Goal: Transaction & Acquisition: Purchase product/service

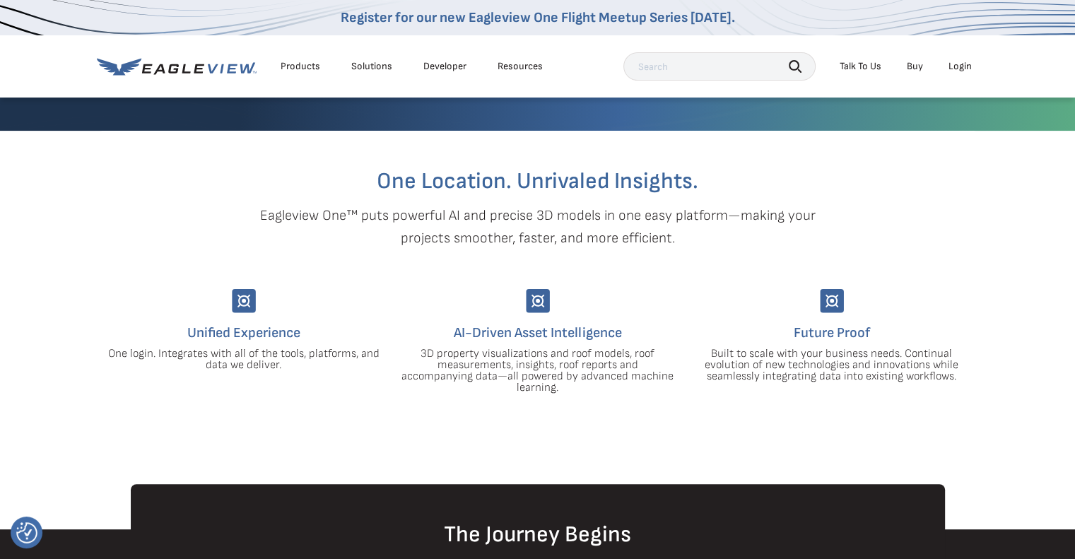
scroll to position [257, 0]
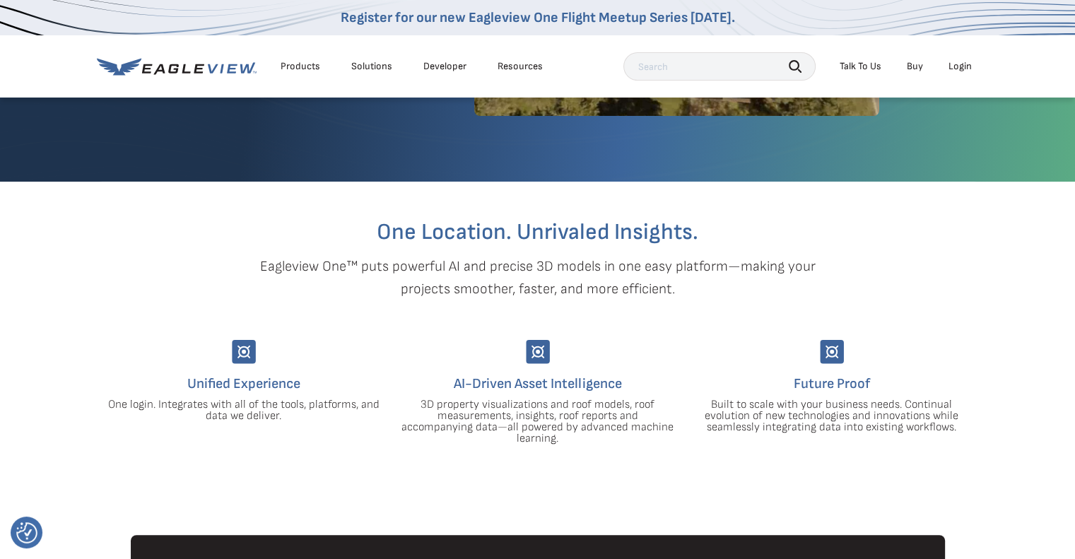
click at [970, 67] on div "Login" at bounding box center [959, 66] width 23 height 13
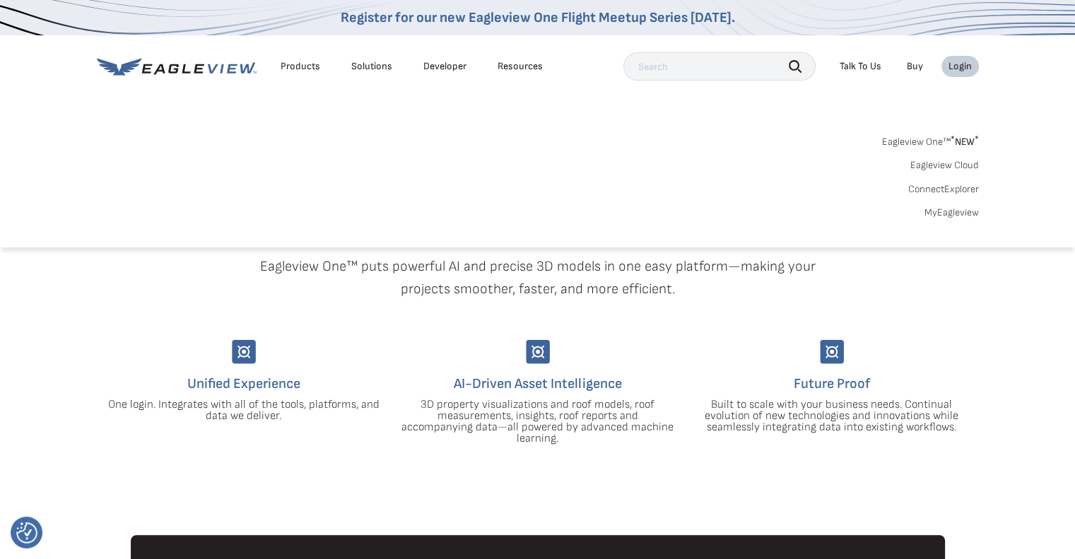
click at [932, 213] on link "MyEagleview" at bounding box center [951, 212] width 54 height 13
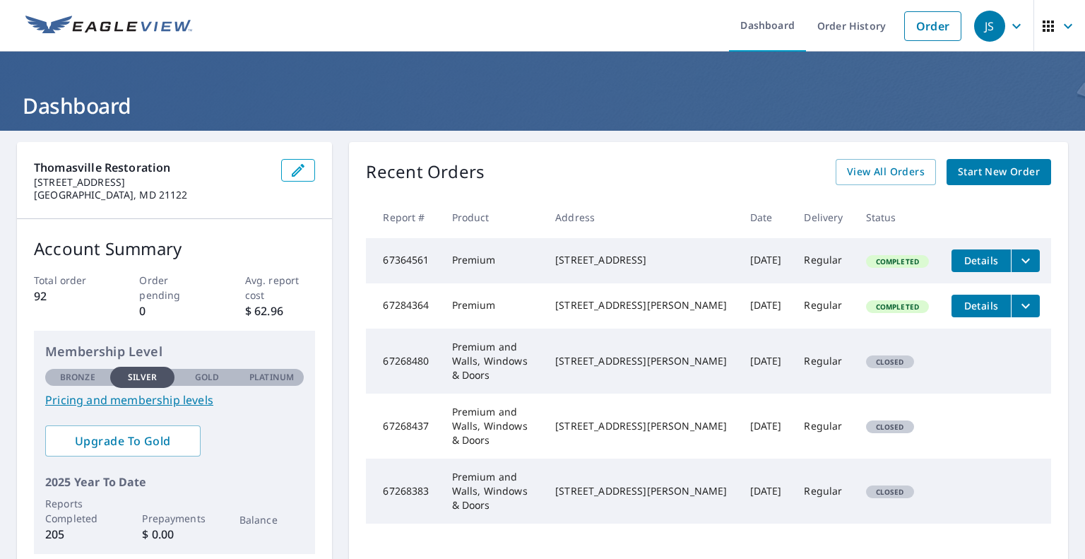
click at [965, 175] on span "Start New Order" at bounding box center [999, 172] width 82 height 18
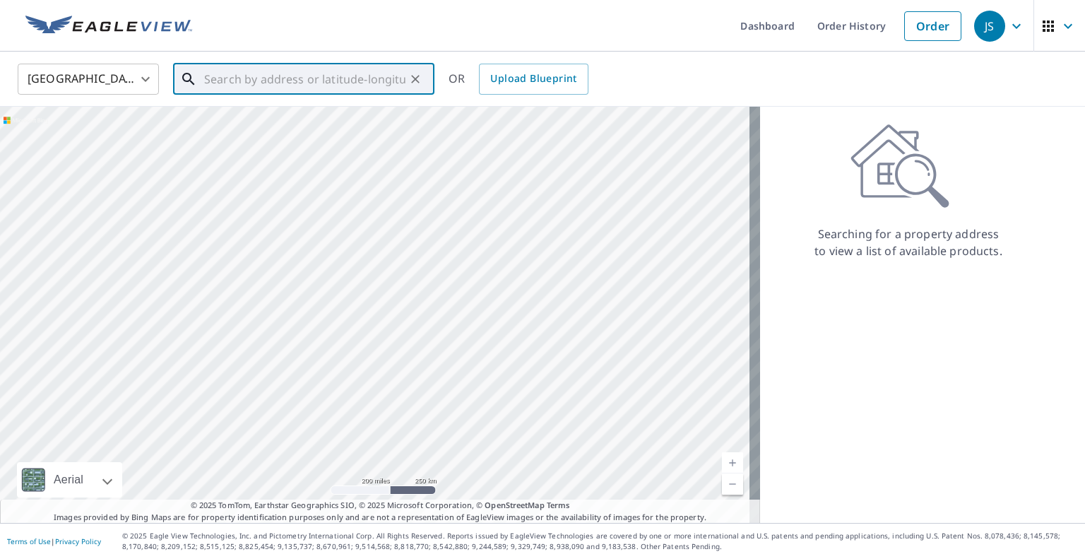
click at [346, 89] on input "text" at bounding box center [304, 79] width 201 height 40
click at [916, 30] on link "Order" at bounding box center [933, 26] width 57 height 30
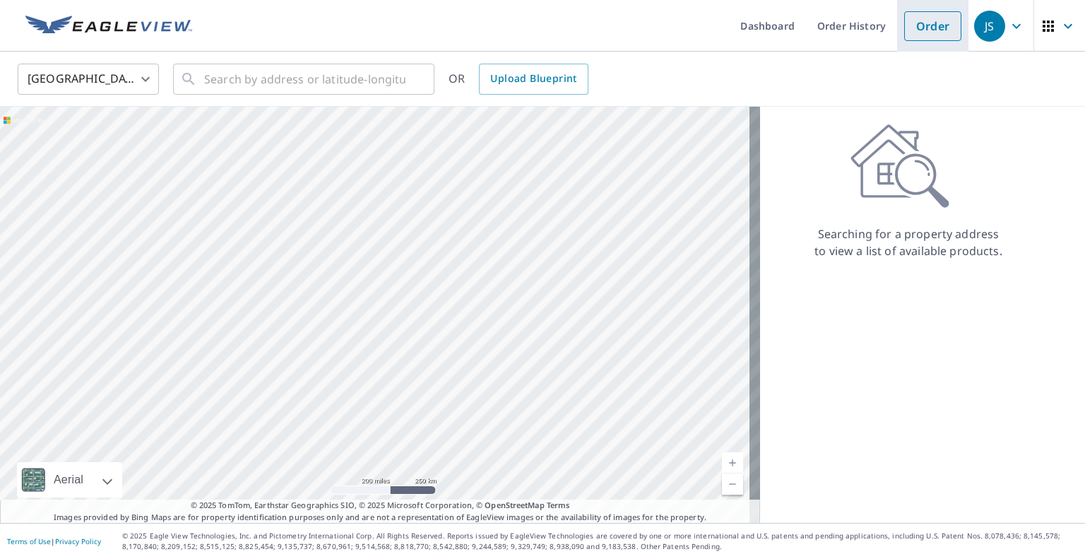
click at [914, 33] on link "Order" at bounding box center [933, 26] width 57 height 30
click at [274, 81] on input "text" at bounding box center [304, 79] width 201 height 40
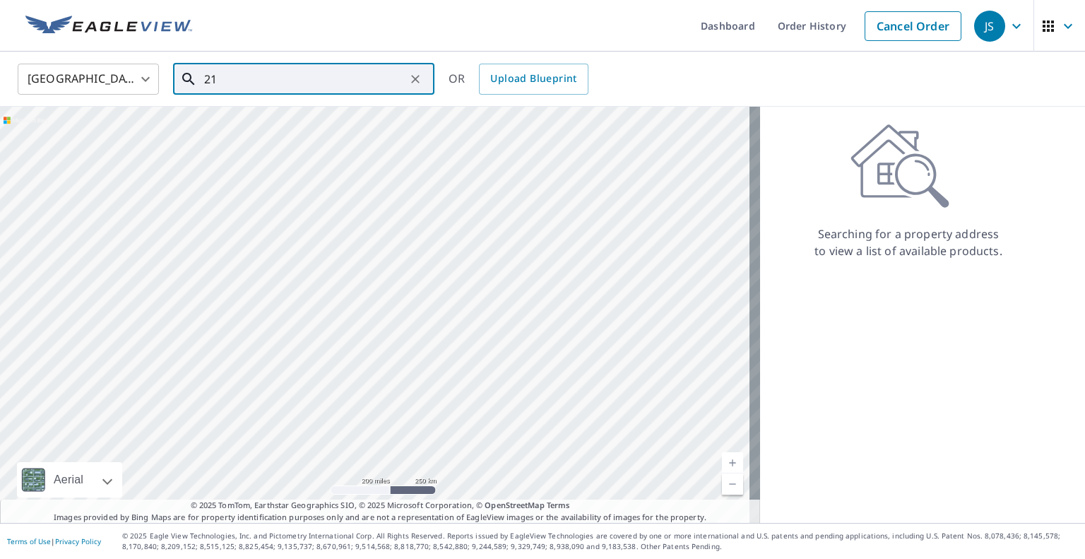
type input "2"
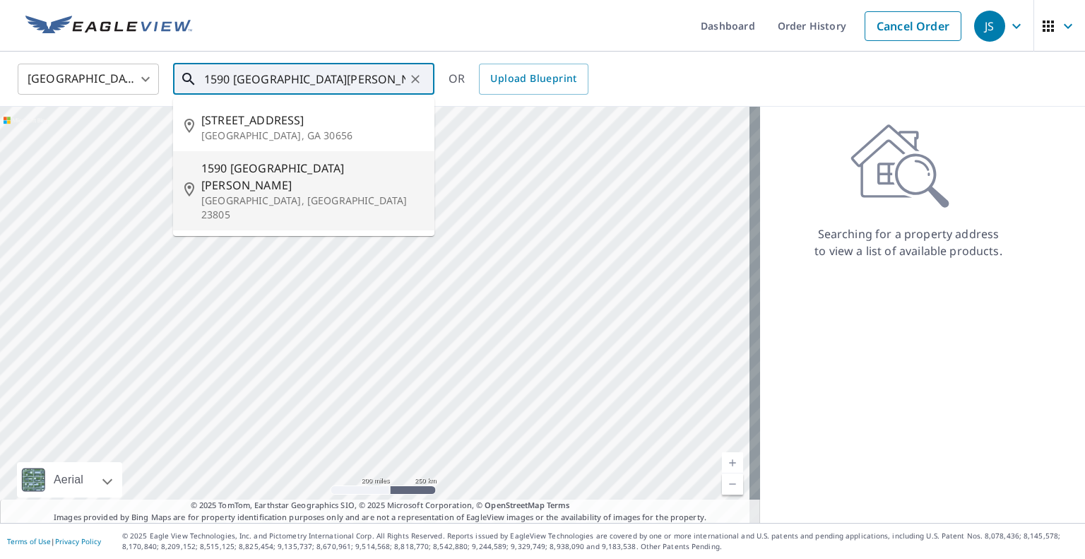
click at [294, 167] on span "1590 Mount Vernon St" at bounding box center [312, 177] width 222 height 34
type input "1590 Mount Vernon St Petersburg, VA 23805"
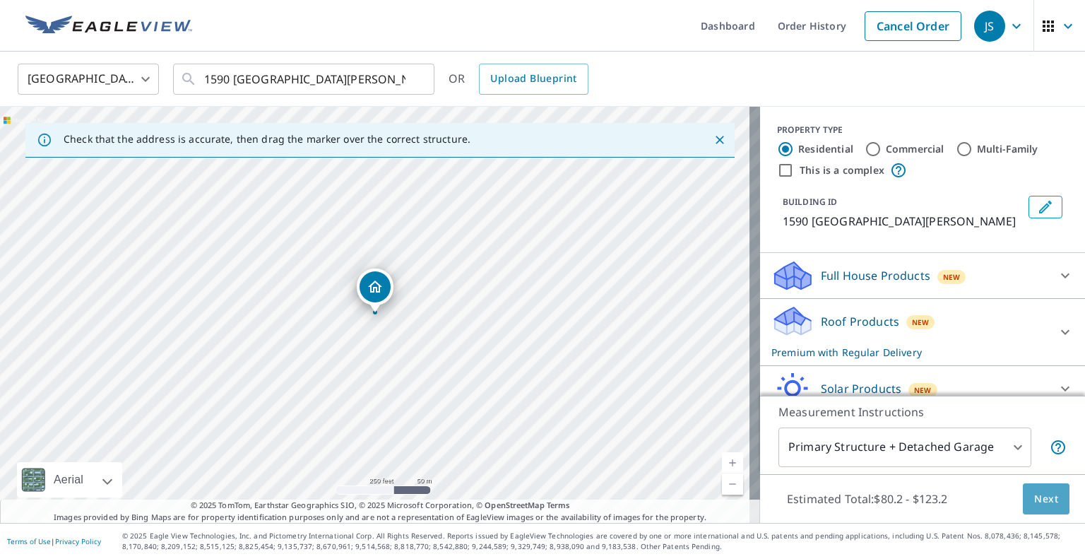
click at [1044, 494] on span "Next" at bounding box center [1047, 499] width 24 height 18
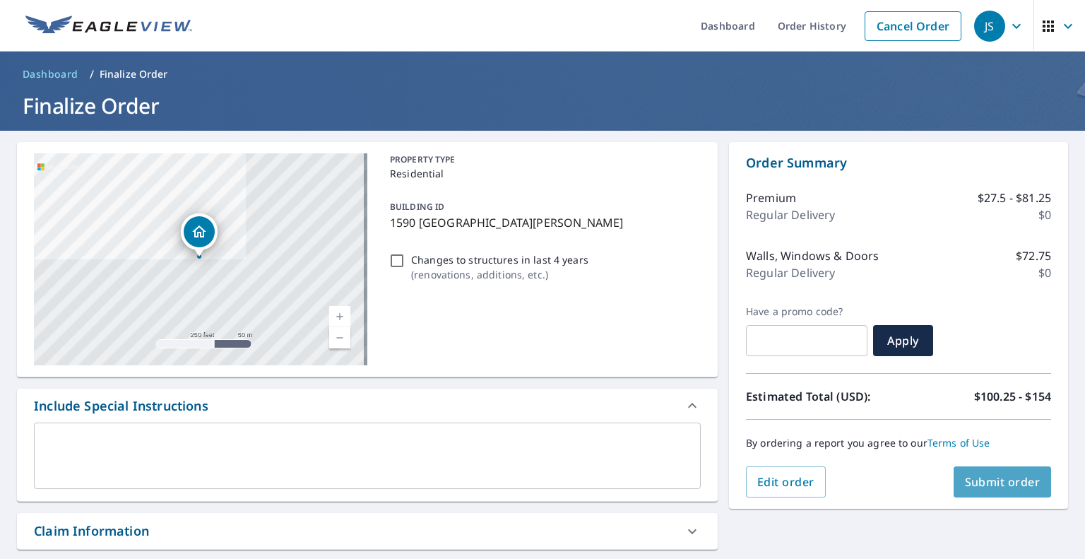
click at [971, 491] on button "Submit order" at bounding box center [1003, 481] width 98 height 31
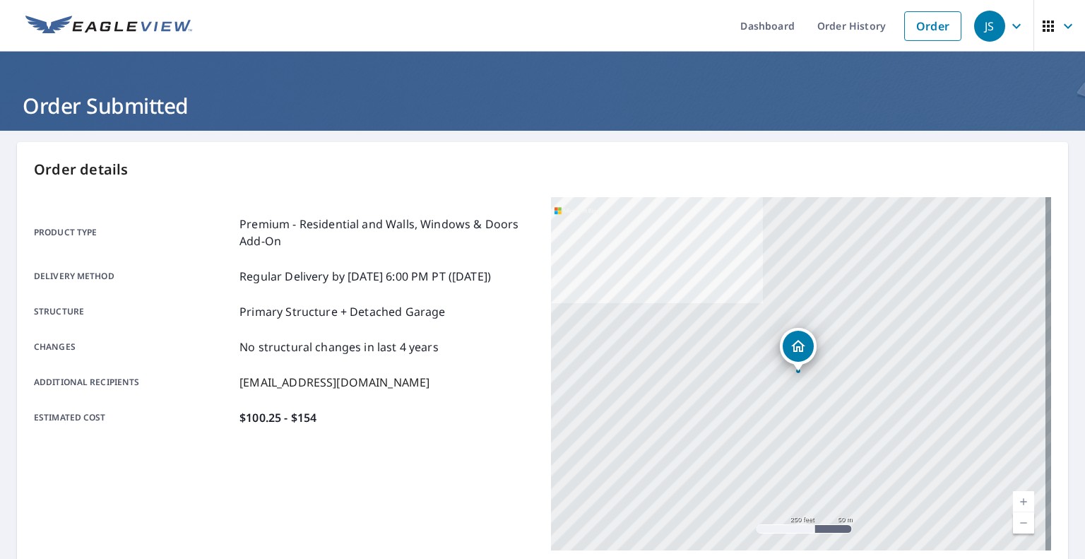
click at [1009, 29] on icon "button" at bounding box center [1016, 26] width 17 height 17
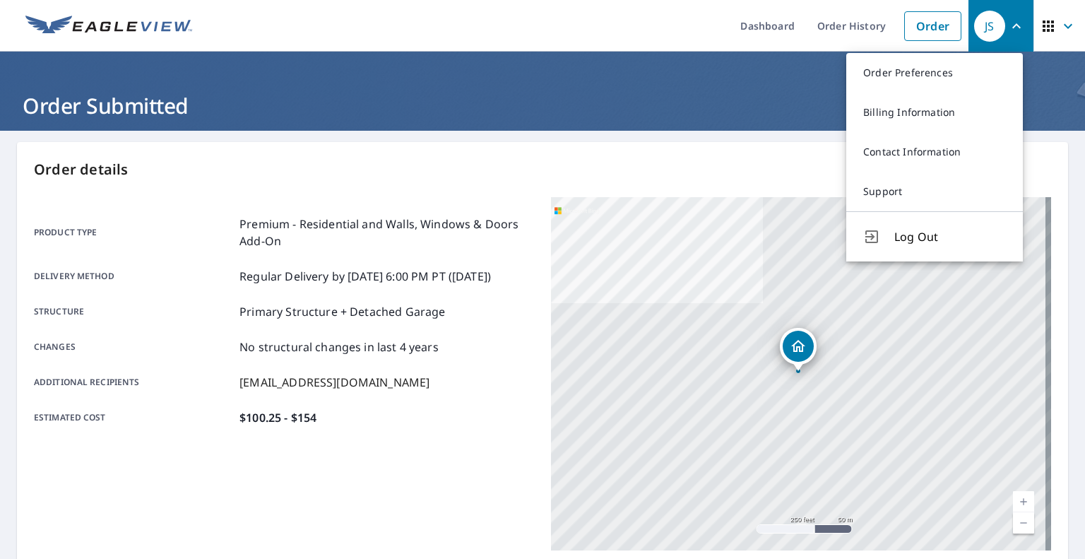
drag, startPoint x: 503, startPoint y: 122, endPoint x: 603, endPoint y: 88, distance: 105.9
click at [506, 122] on header "Order Submitted" at bounding box center [542, 91] width 1085 height 79
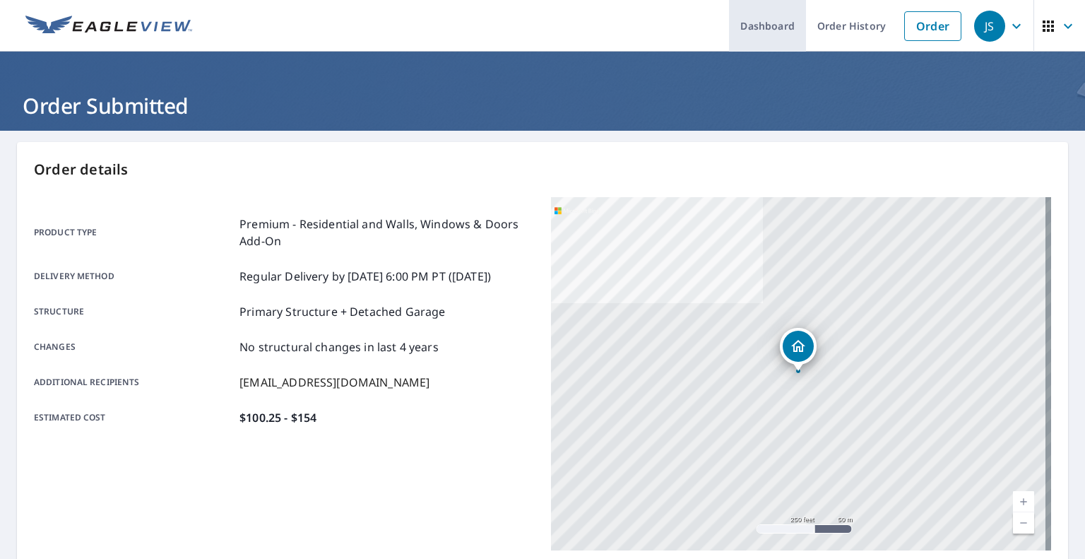
click at [742, 32] on link "Dashboard" at bounding box center [767, 26] width 77 height 52
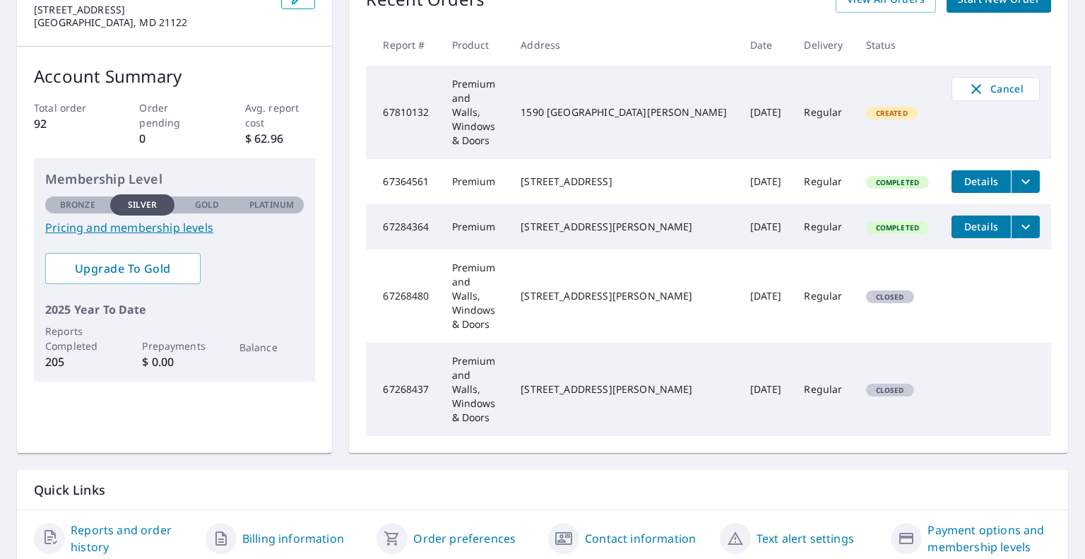
scroll to position [170, 0]
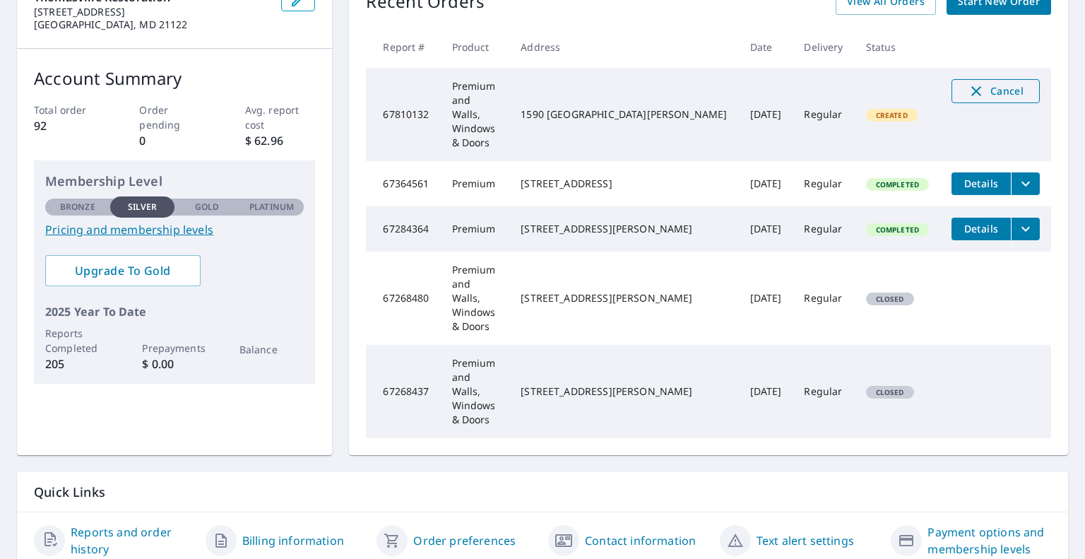
click at [1007, 95] on span "Cancel" at bounding box center [996, 91] width 59 height 17
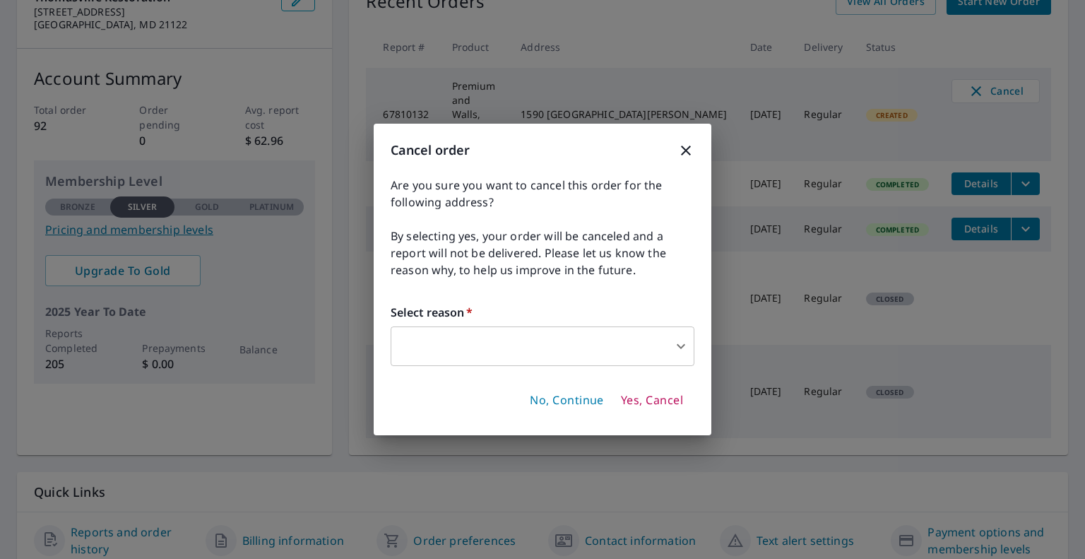
click at [628, 400] on span "Yes, Cancel" at bounding box center [652, 401] width 62 height 16
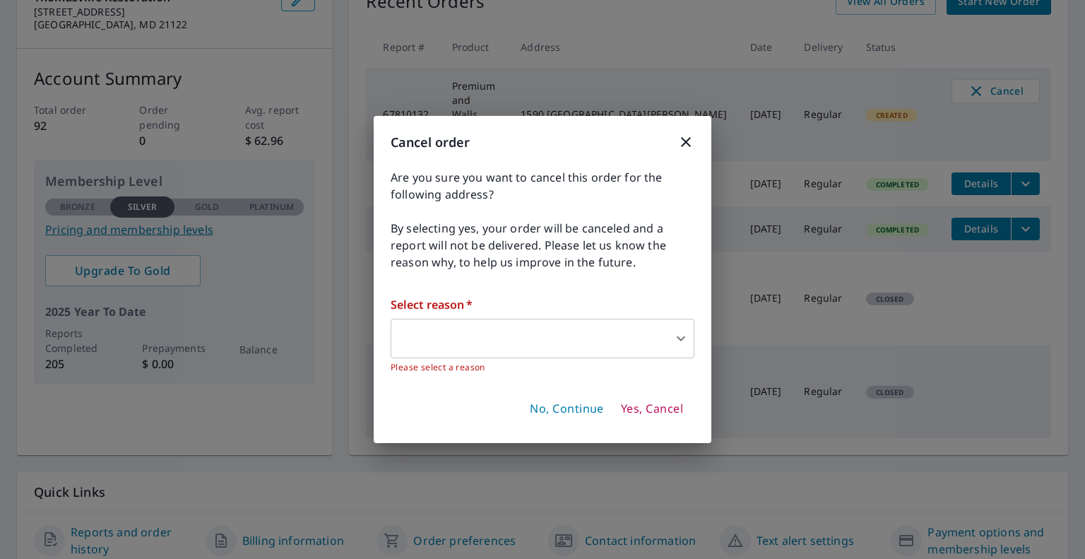
click at [664, 344] on body "JS JS Dashboard Order History Order JS Dashboard Thomasville Restoration 2904 M…" at bounding box center [542, 279] width 1085 height 559
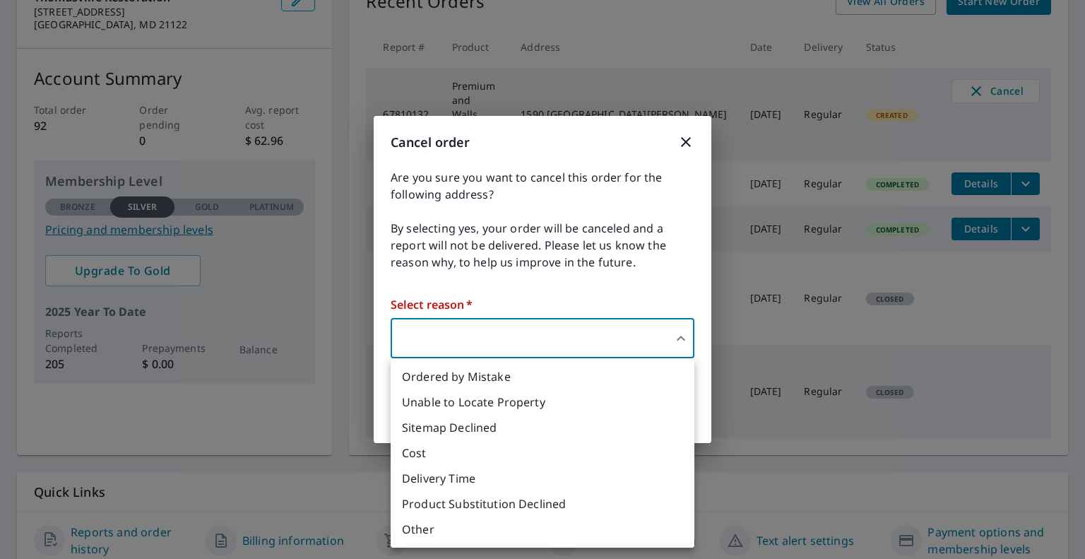
click at [457, 452] on li "Cost" at bounding box center [543, 452] width 304 height 25
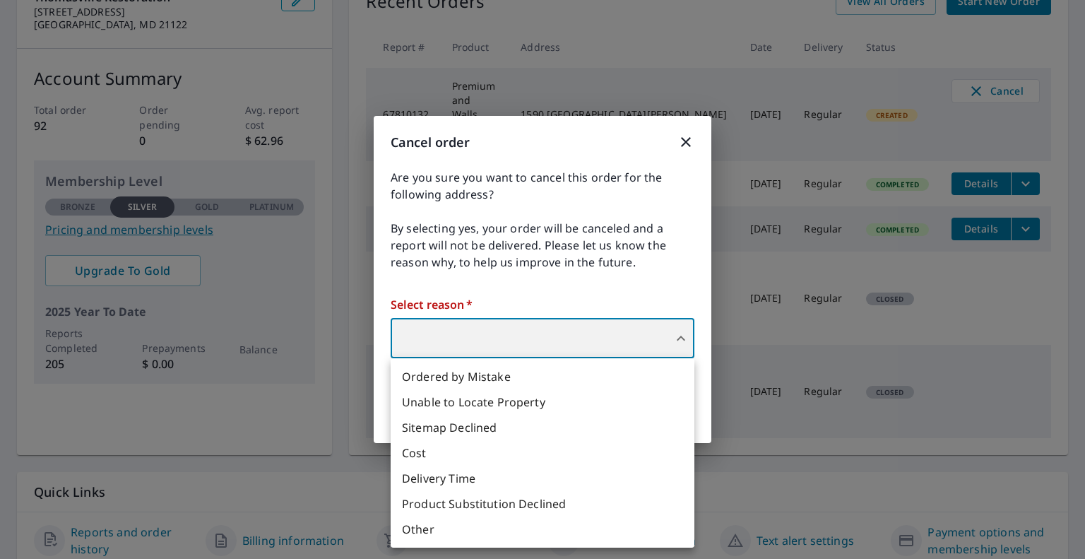
type input "33"
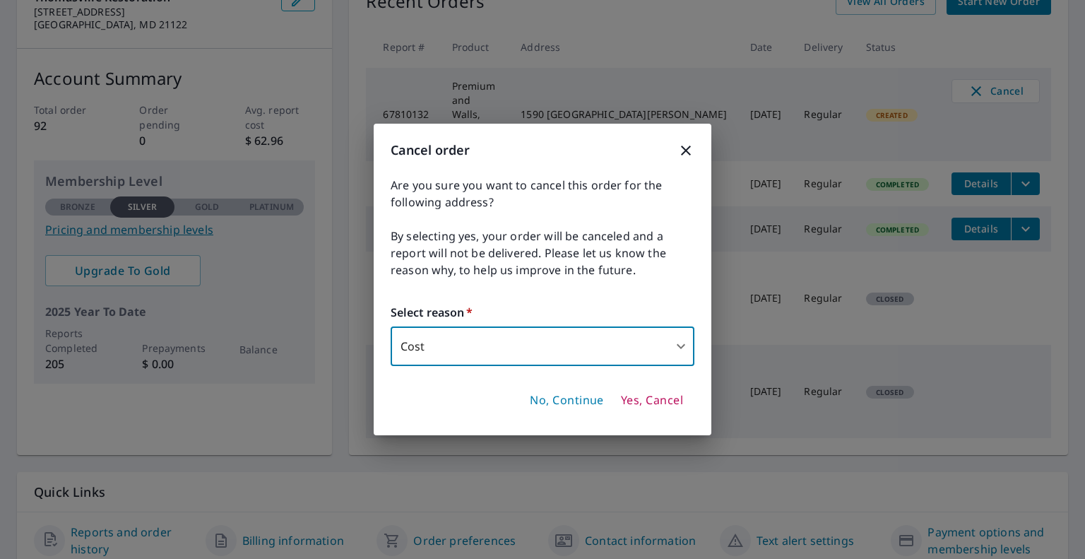
click at [628, 398] on span "Yes, Cancel" at bounding box center [652, 401] width 62 height 16
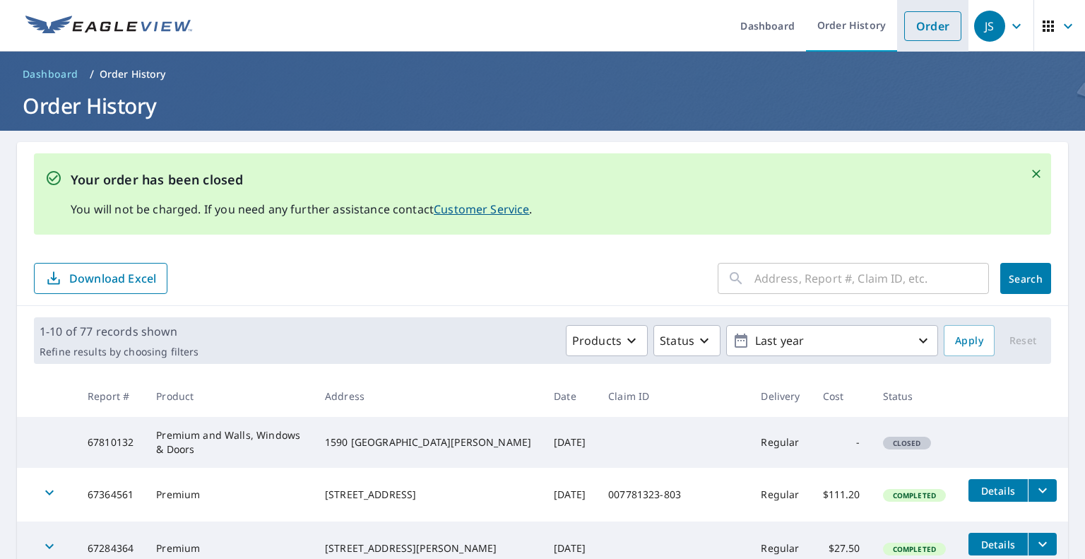
click at [921, 33] on link "Order" at bounding box center [933, 26] width 57 height 30
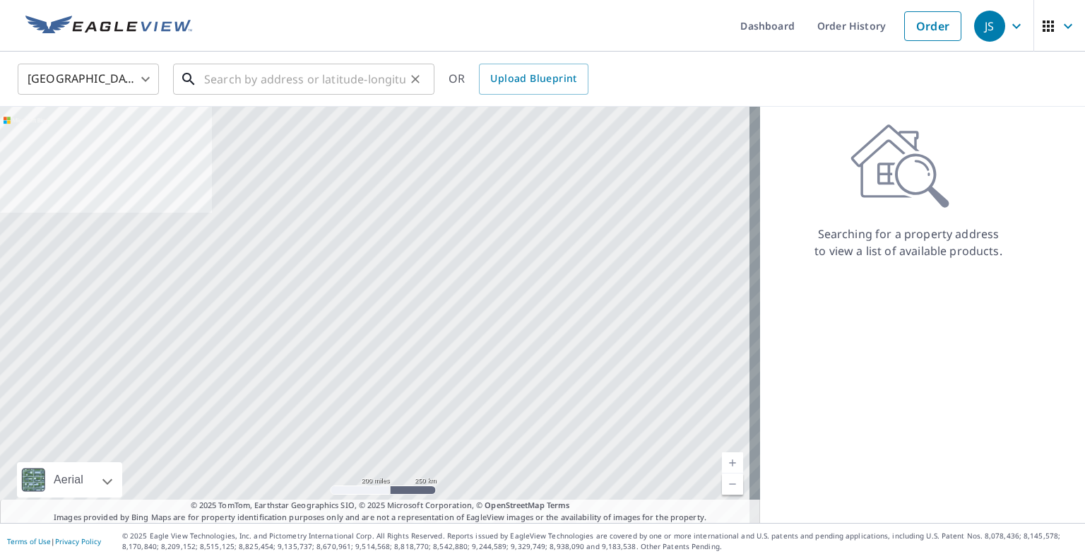
click at [326, 76] on input "text" at bounding box center [304, 79] width 201 height 40
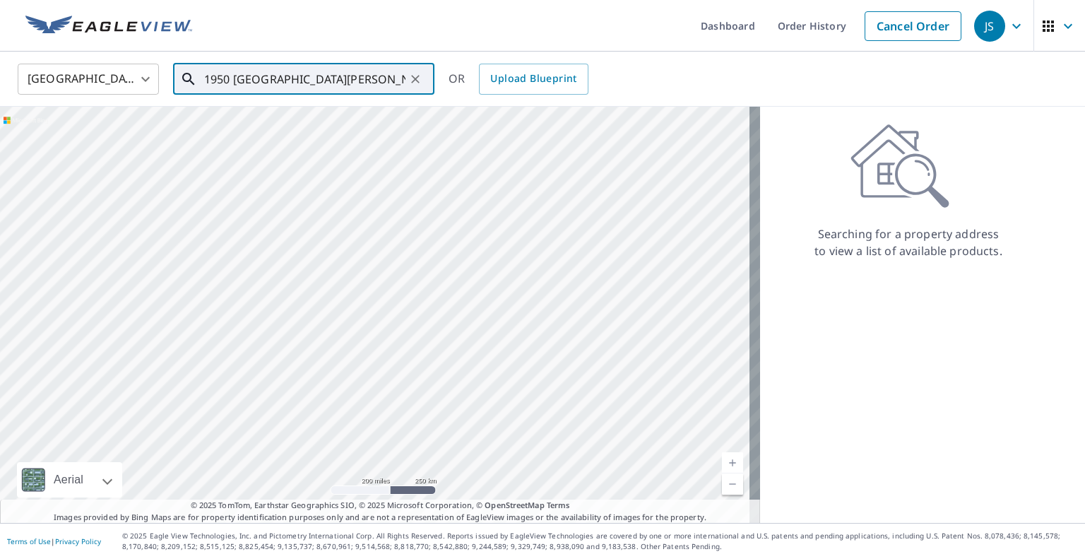
click at [232, 81] on input "1950 mount vernon st" at bounding box center [304, 79] width 201 height 40
click at [237, 146] on p "Petersburg, VA 23805" at bounding box center [312, 160] width 222 height 28
type input "1590 Mount Vernon St Petersburg, VA 23805"
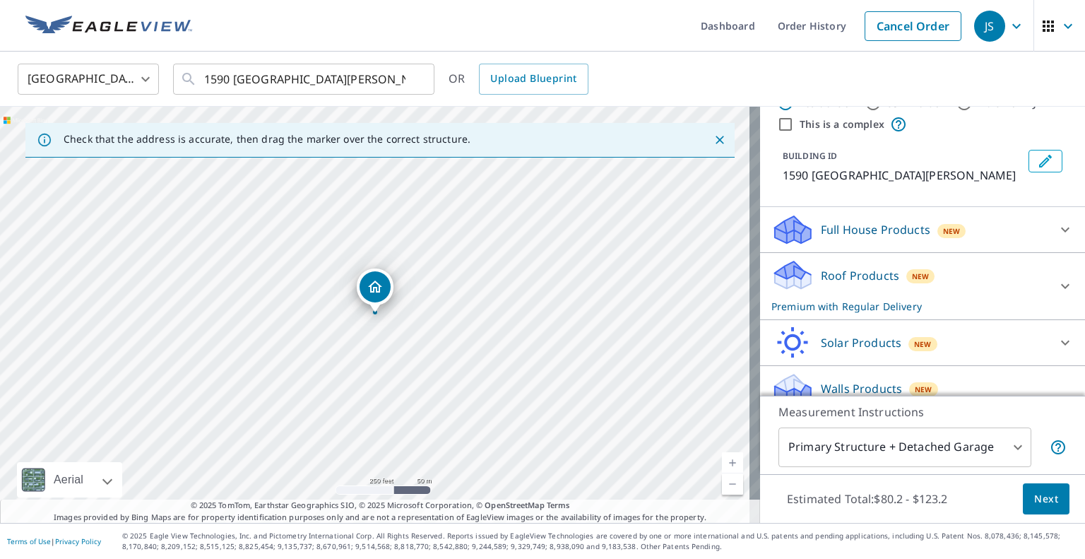
scroll to position [71, 0]
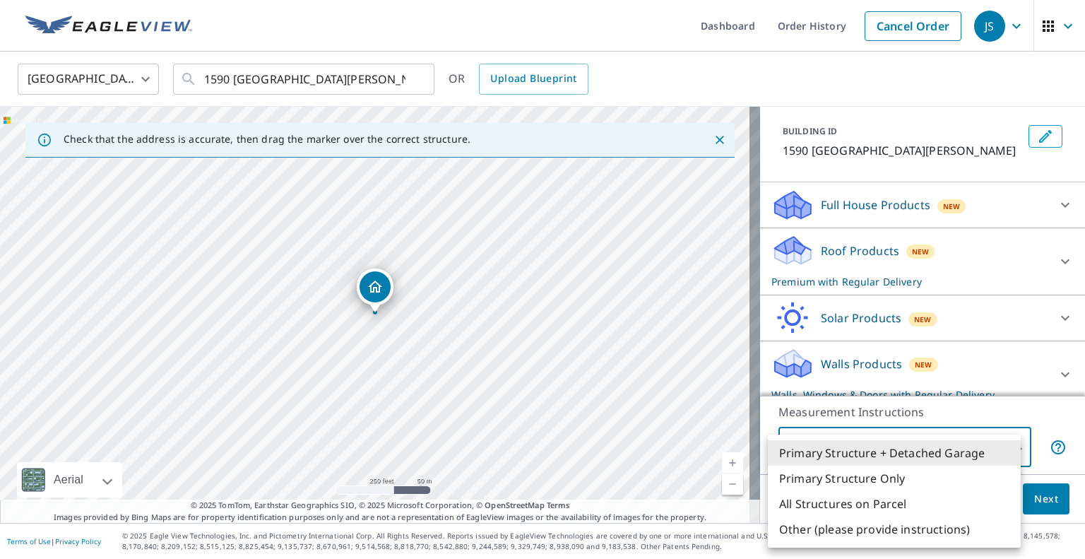
click at [984, 442] on body "JS JS Dashboard Order History Cancel Order JS United States US ​ 1590 Mount Ver…" at bounding box center [542, 279] width 1085 height 559
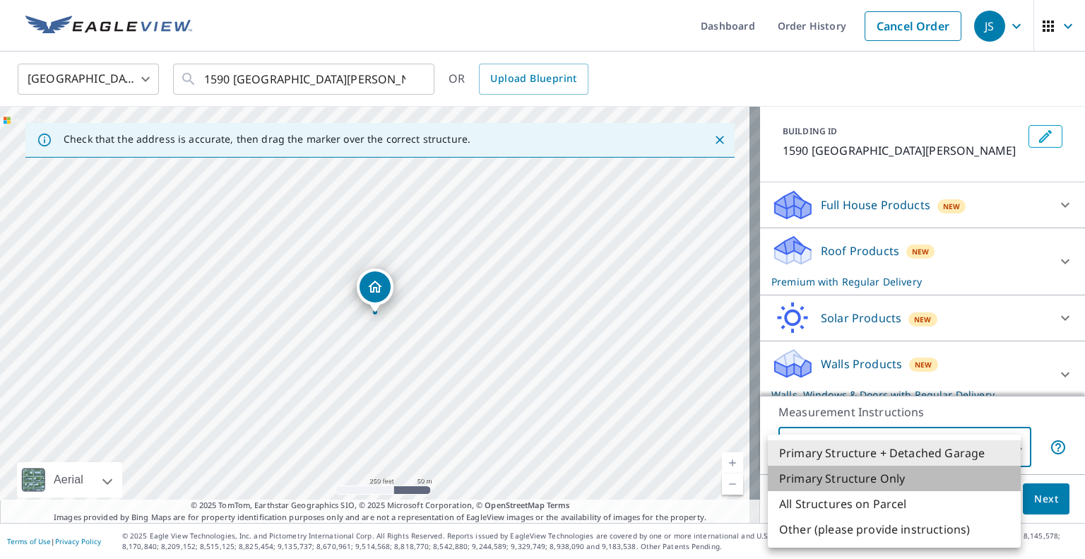
click at [936, 477] on li "Primary Structure Only" at bounding box center [894, 478] width 253 height 25
type input "2"
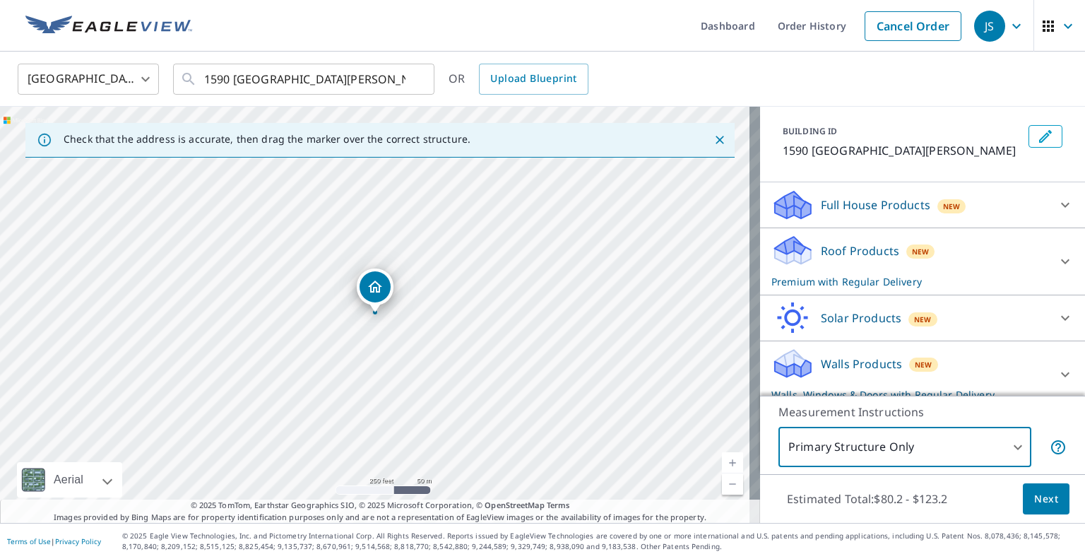
click at [1035, 491] on span "Next" at bounding box center [1047, 499] width 24 height 18
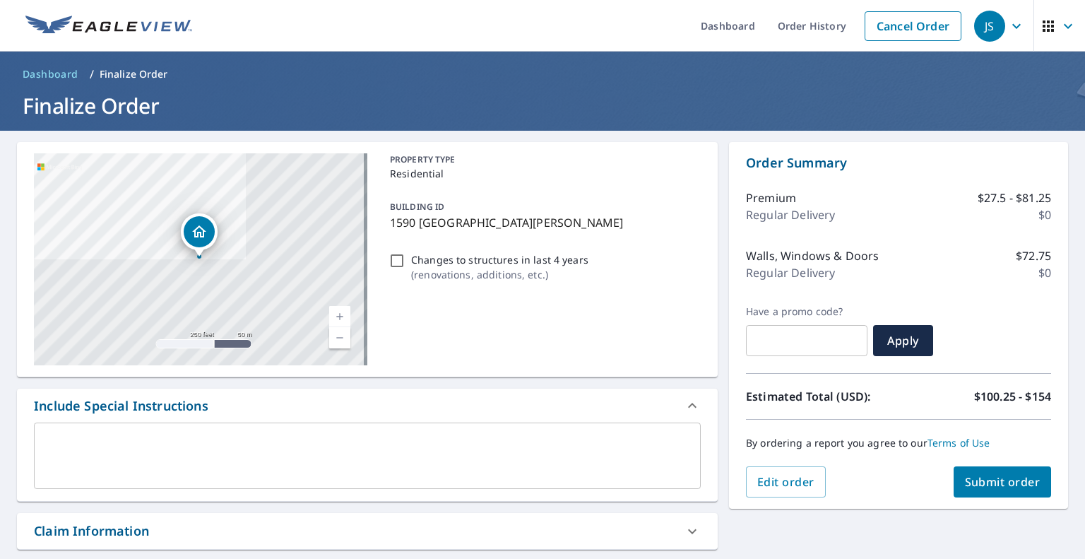
click at [1009, 477] on span "Submit order" at bounding box center [1003, 482] width 76 height 16
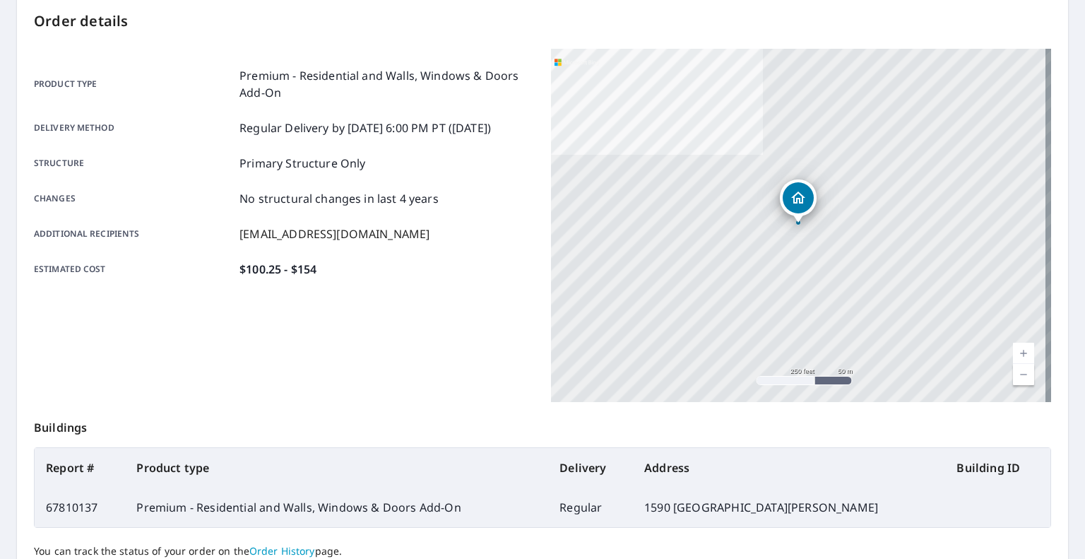
scroll to position [271, 0]
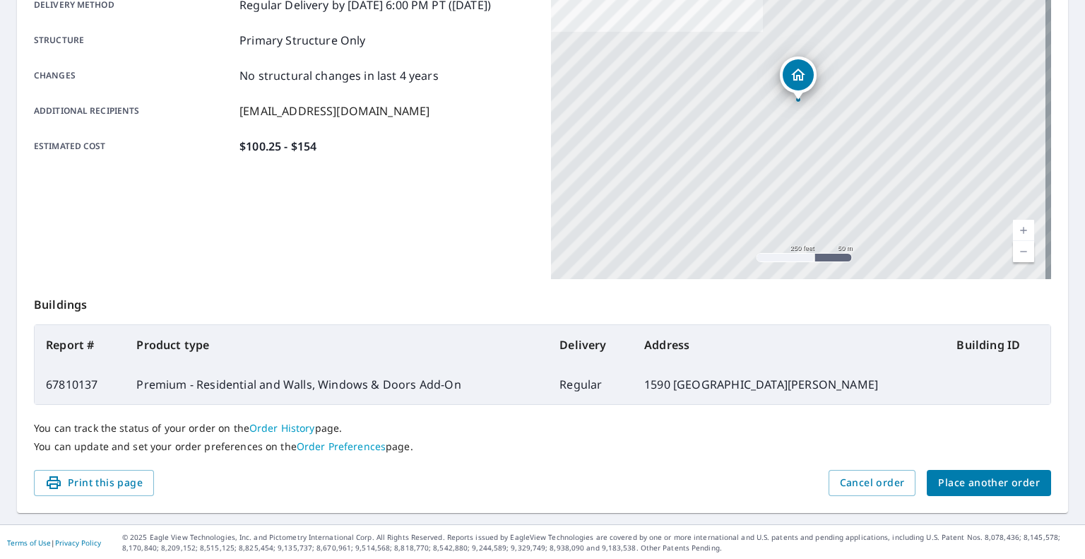
click at [958, 498] on div "Order details Product type Premium - Residential and Walls, Windows & Doors Add…" at bounding box center [543, 192] width 1052 height 642
click at [961, 484] on span "Place another order" at bounding box center [989, 483] width 102 height 18
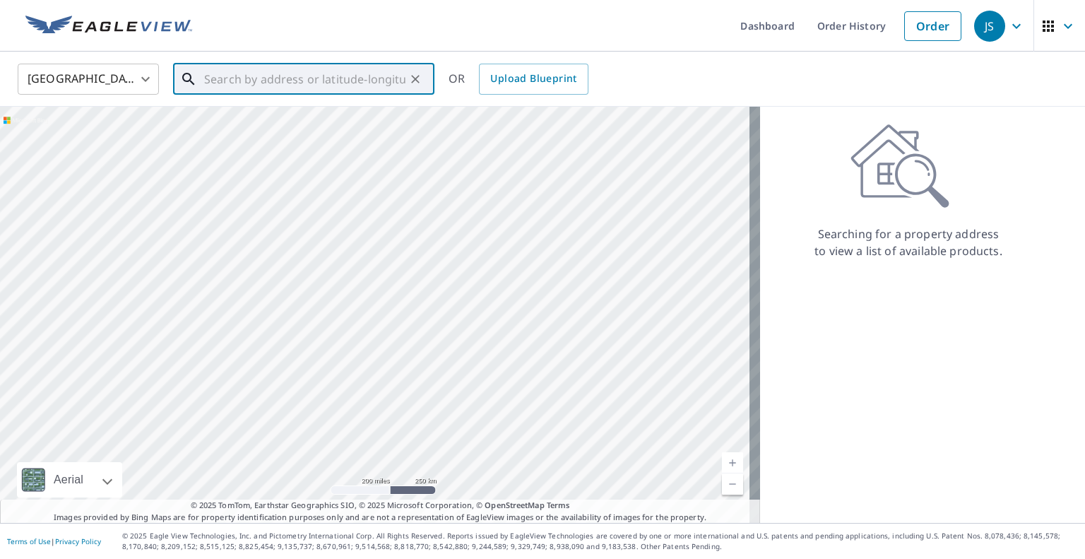
click at [352, 69] on input "text" at bounding box center [304, 79] width 201 height 40
type input "1"
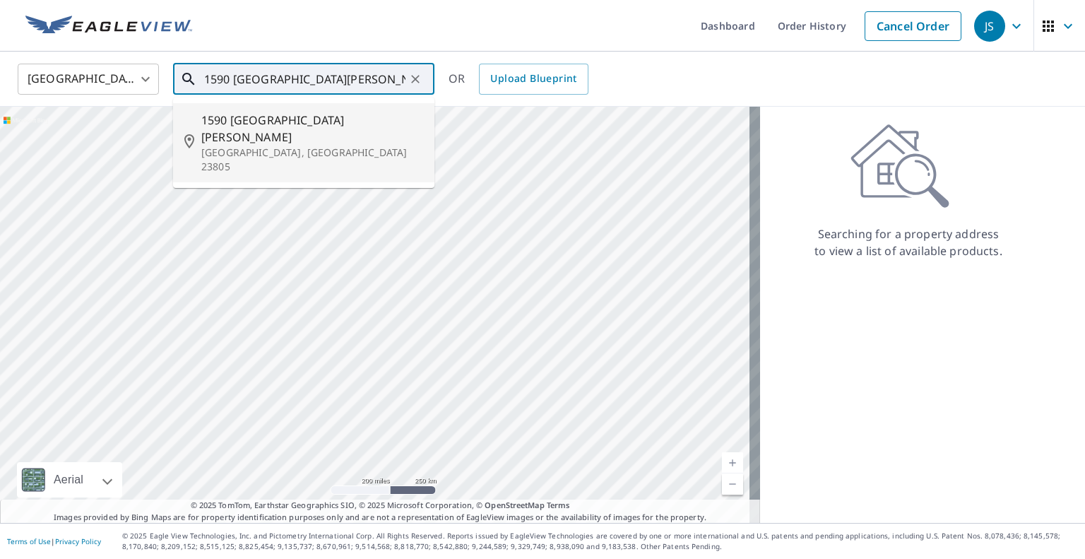
click at [312, 116] on span "1590 Mount Vernon St" at bounding box center [312, 129] width 222 height 34
type input "1590 Mount Vernon St Petersburg, VA 23805"
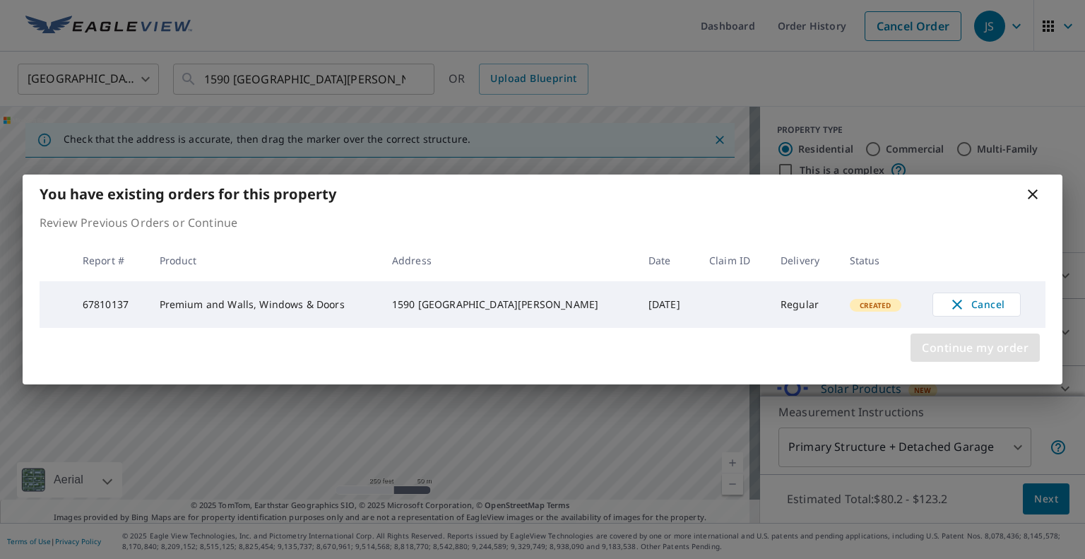
click at [988, 361] on button "Continue my order" at bounding box center [975, 348] width 129 height 28
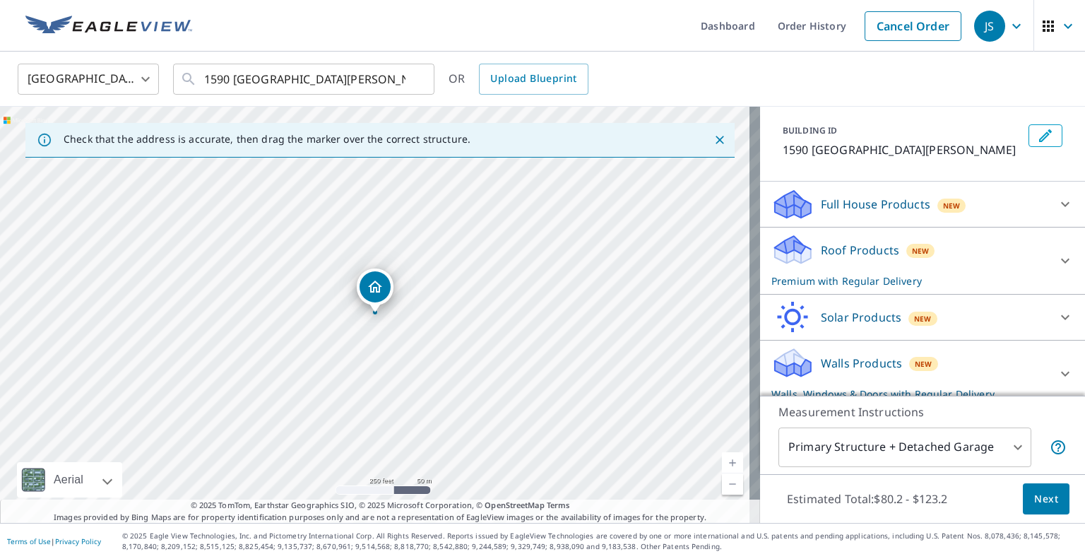
scroll to position [99, 0]
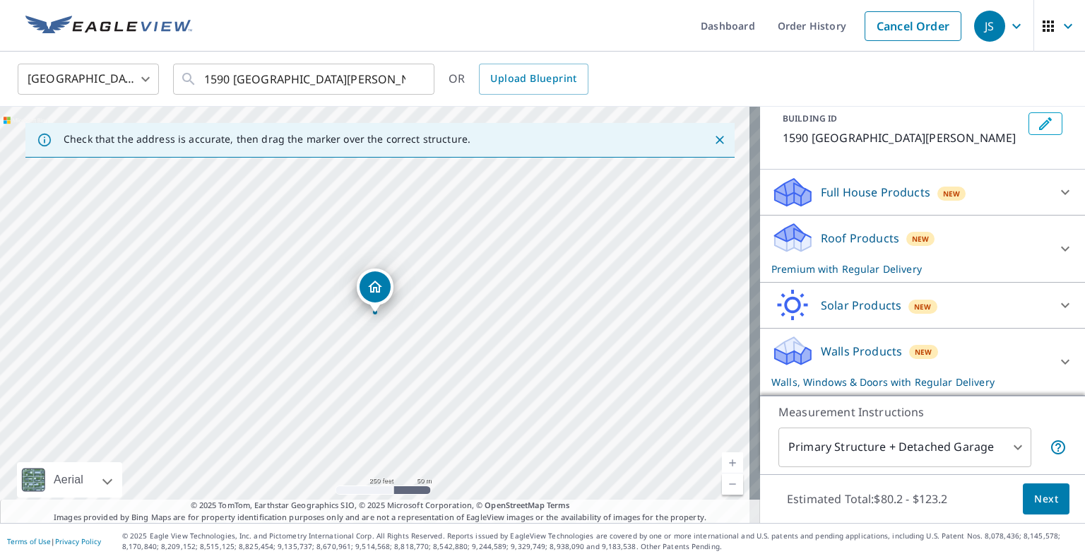
click at [1014, 257] on div "Roof Products New Premium with Regular Delivery" at bounding box center [910, 248] width 277 height 55
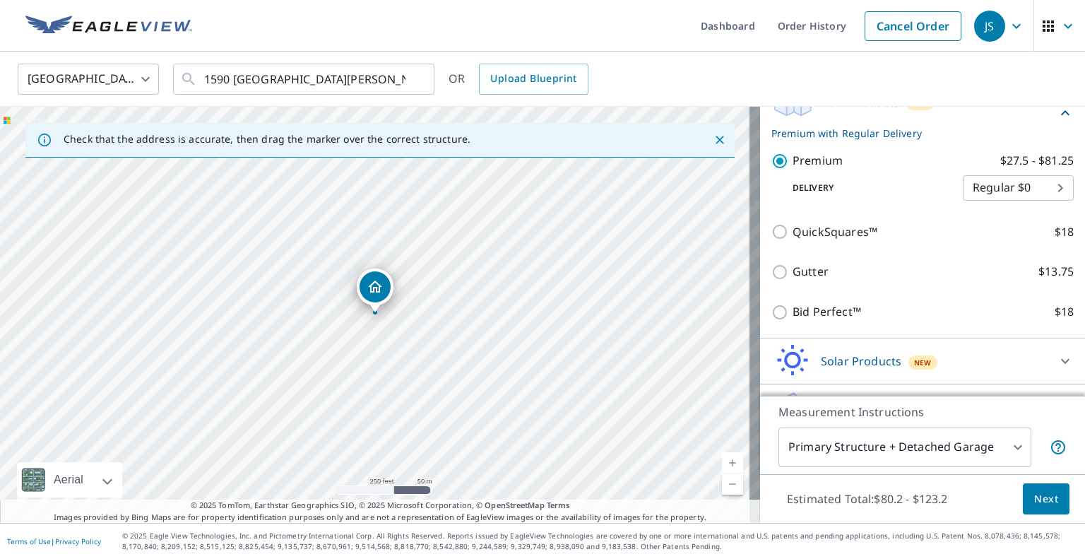
scroll to position [290, 0]
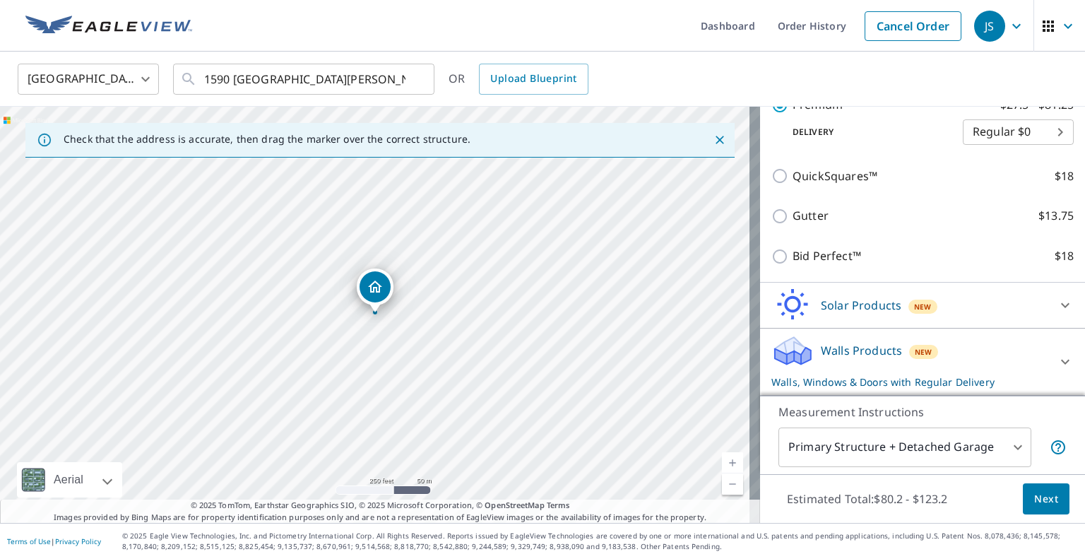
click at [1012, 341] on div "Walls Products New Walls, Windows & Doors with Regular Delivery" at bounding box center [910, 361] width 277 height 55
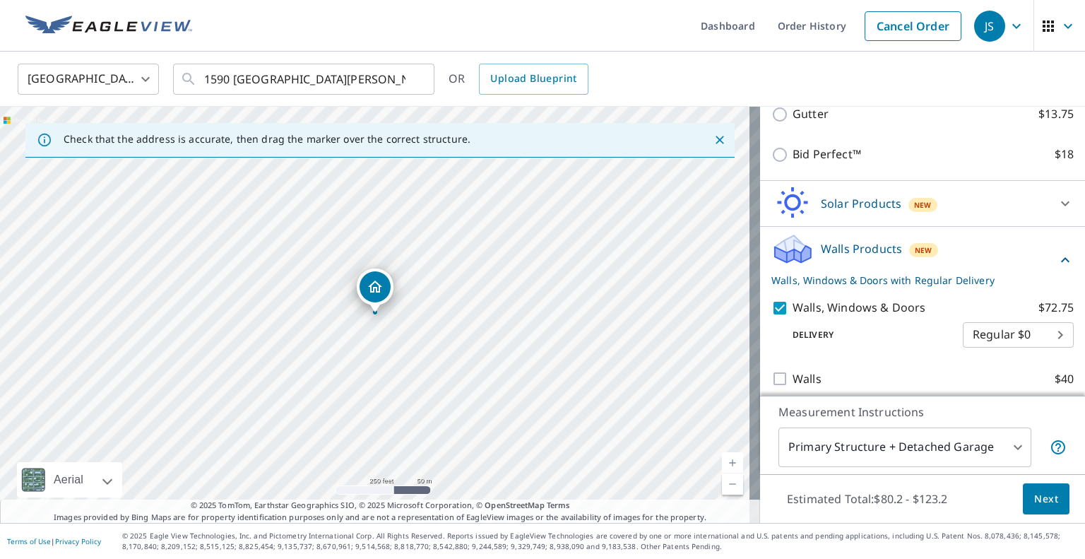
scroll to position [401, 0]
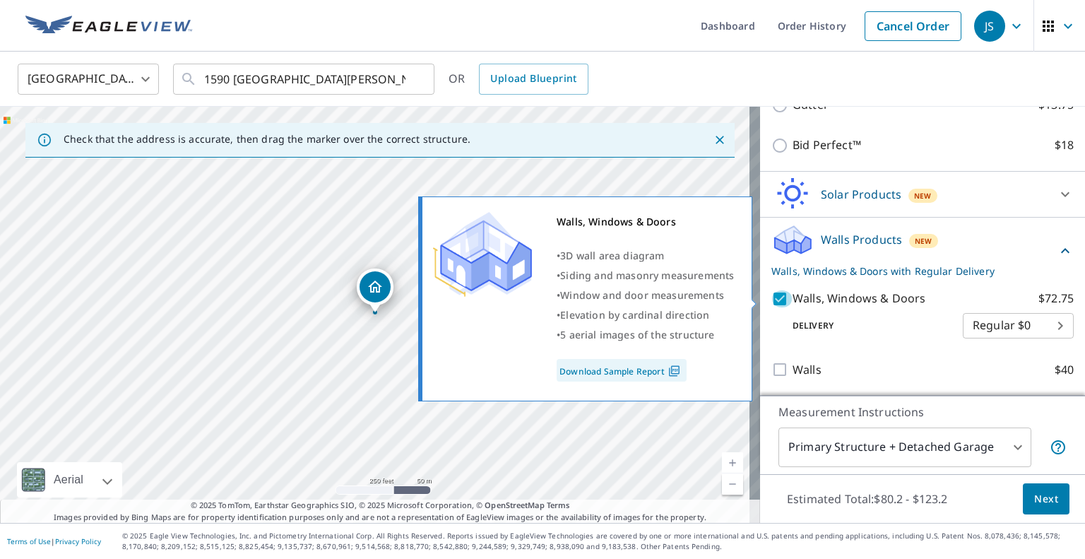
drag, startPoint x: 768, startPoint y: 301, endPoint x: 777, endPoint y: 302, distance: 9.2
click at [772, 300] on input "Walls, Windows & Doors $72.75" at bounding box center [782, 298] width 21 height 17
checkbox input "false"
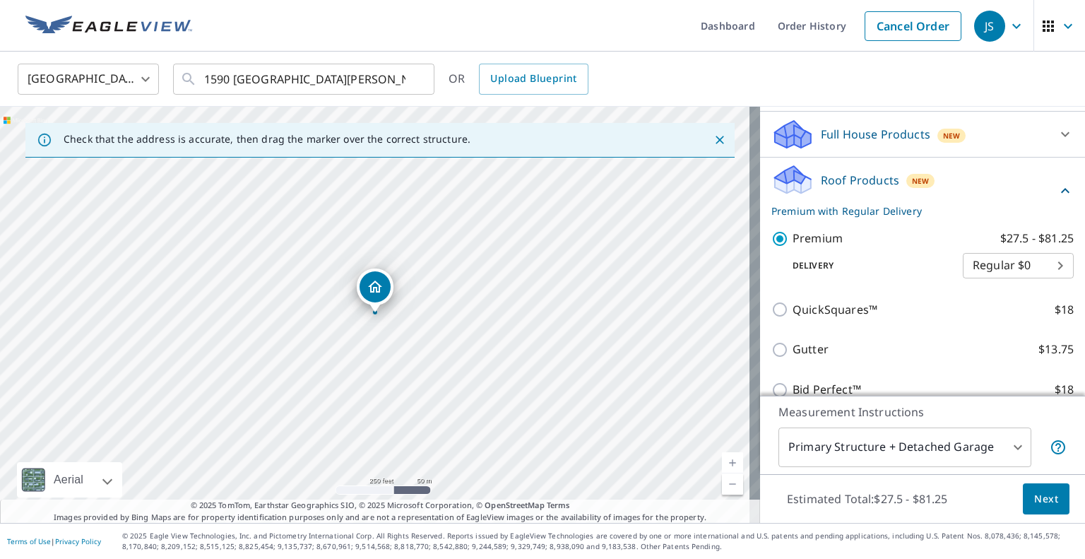
scroll to position [136, 0]
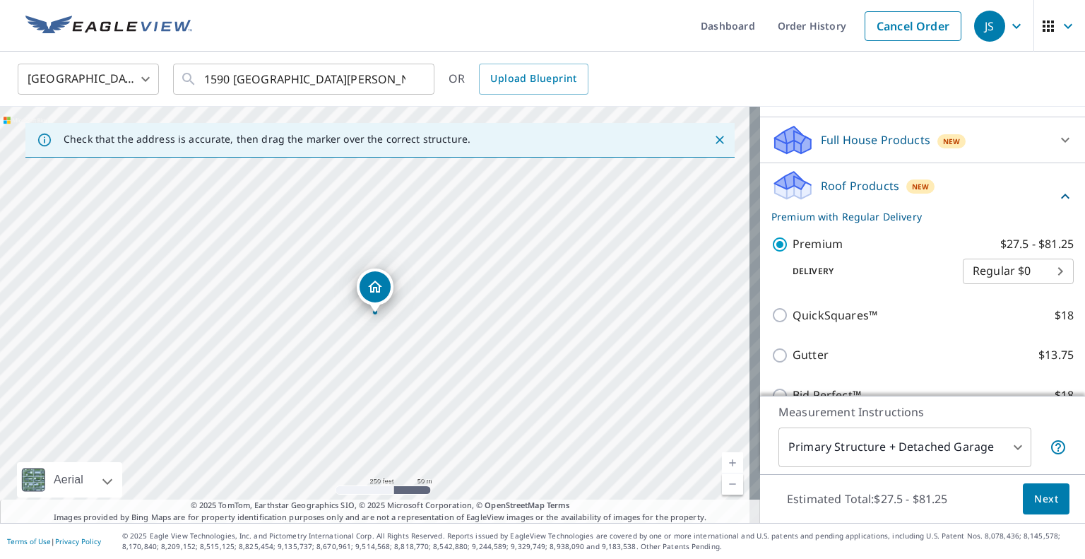
click at [1012, 453] on body "JS JS Dashboard Order History Cancel Order JS United States US ​ 1590 Mount Ver…" at bounding box center [542, 279] width 1085 height 559
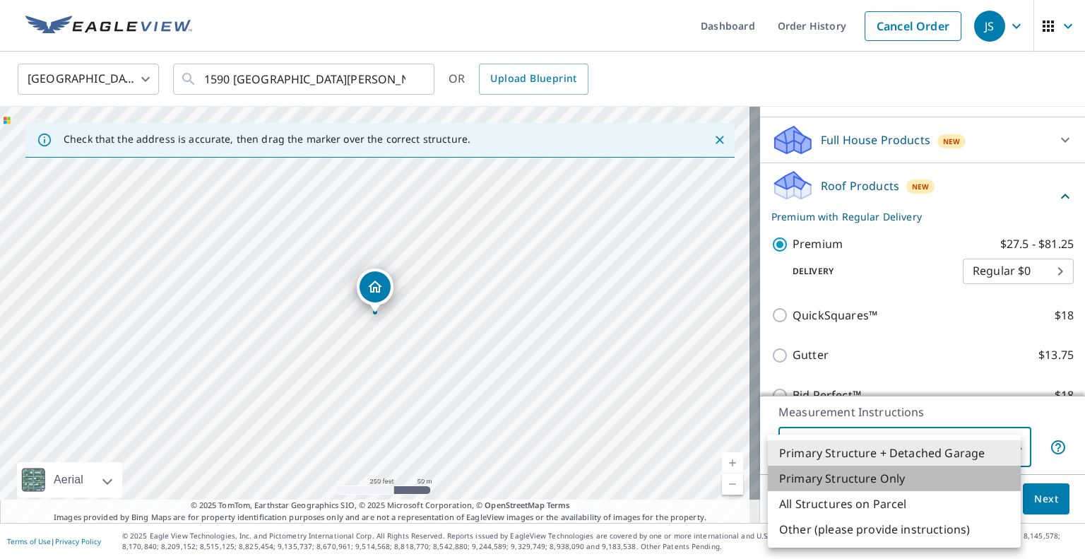
click at [980, 471] on li "Primary Structure Only" at bounding box center [894, 478] width 253 height 25
type input "2"
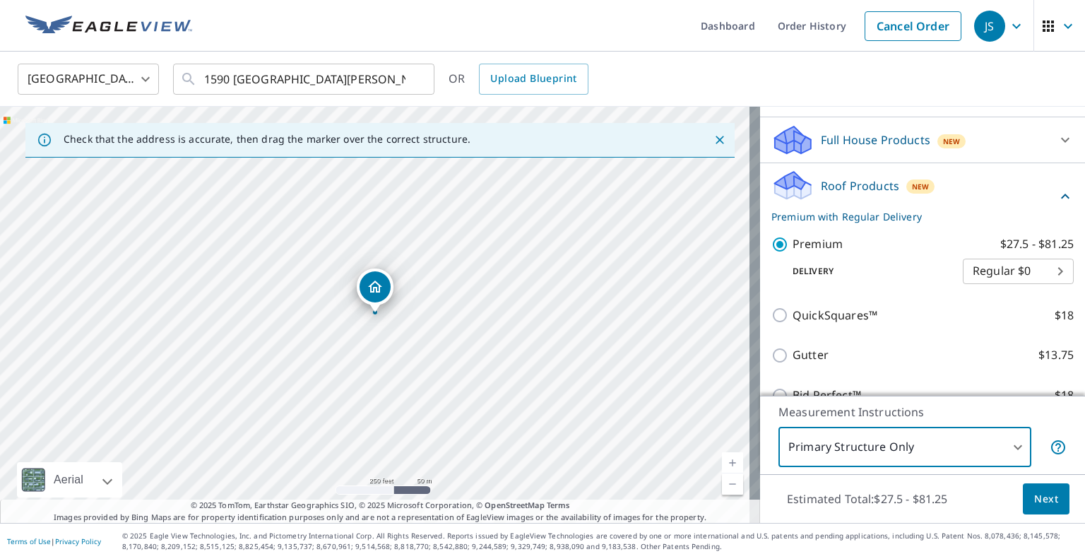
click at [1023, 493] on button "Next" at bounding box center [1046, 499] width 47 height 32
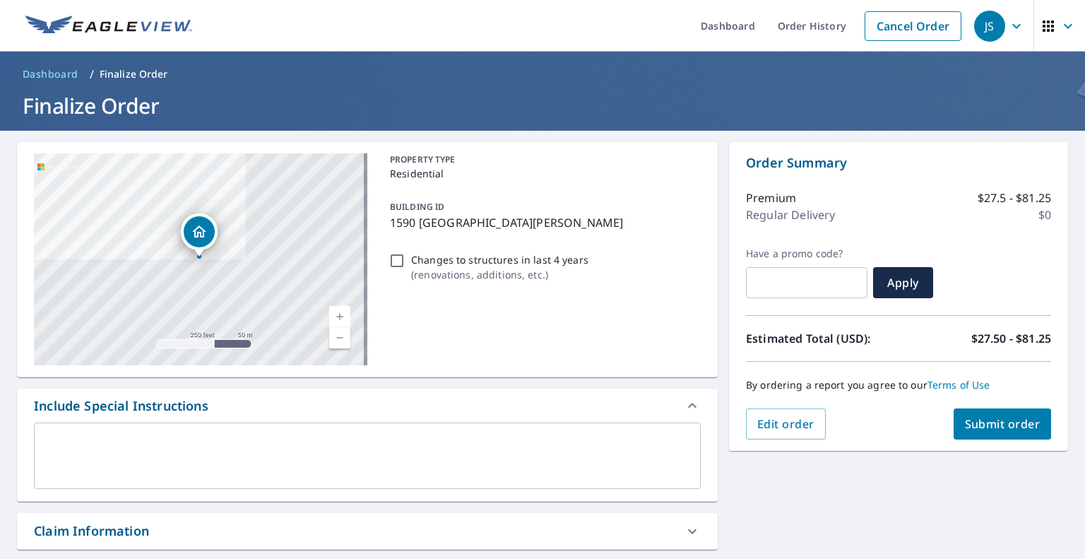
click at [1018, 429] on span "Submit order" at bounding box center [1003, 424] width 76 height 16
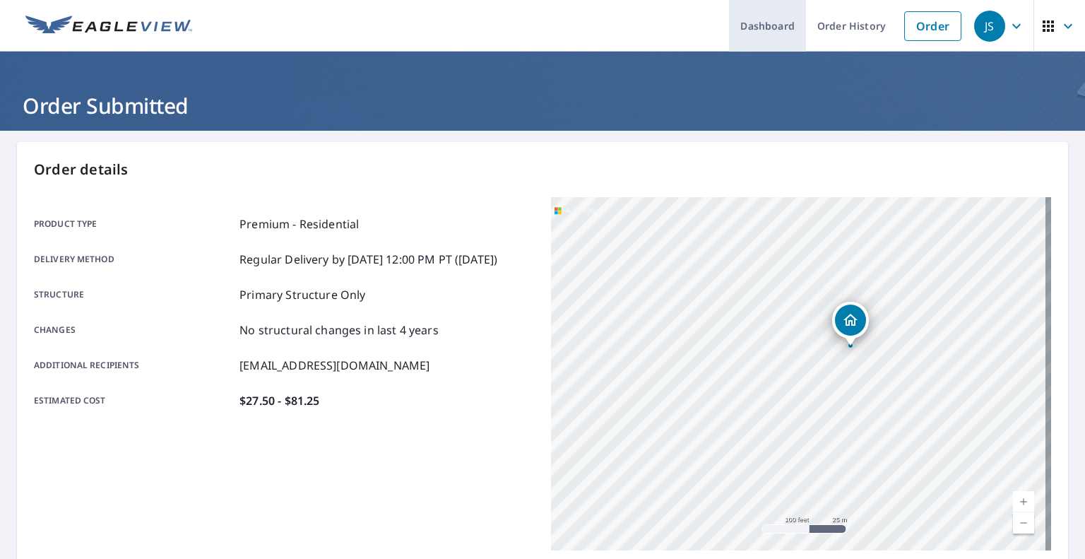
drag, startPoint x: 783, startPoint y: 26, endPoint x: 795, endPoint y: 31, distance: 13.0
click at [783, 26] on link "Dashboard" at bounding box center [767, 26] width 77 height 52
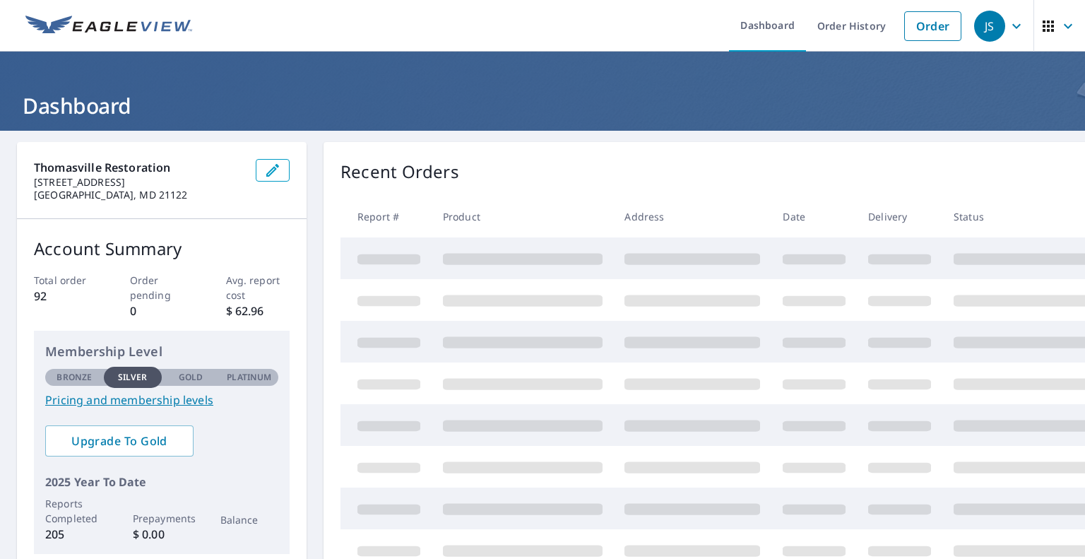
scroll to position [71, 0]
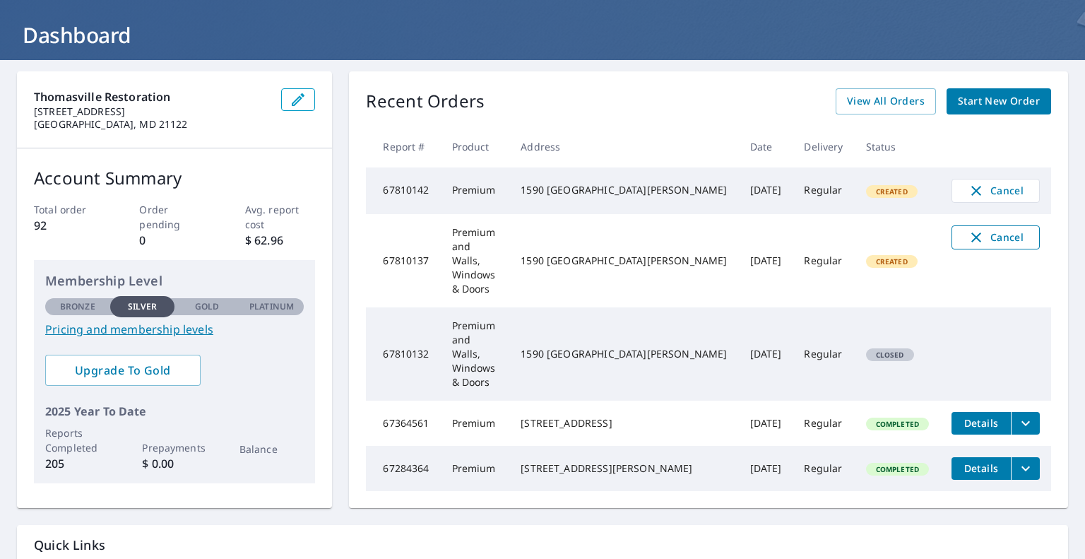
click at [968, 246] on icon "button" at bounding box center [976, 237] width 17 height 17
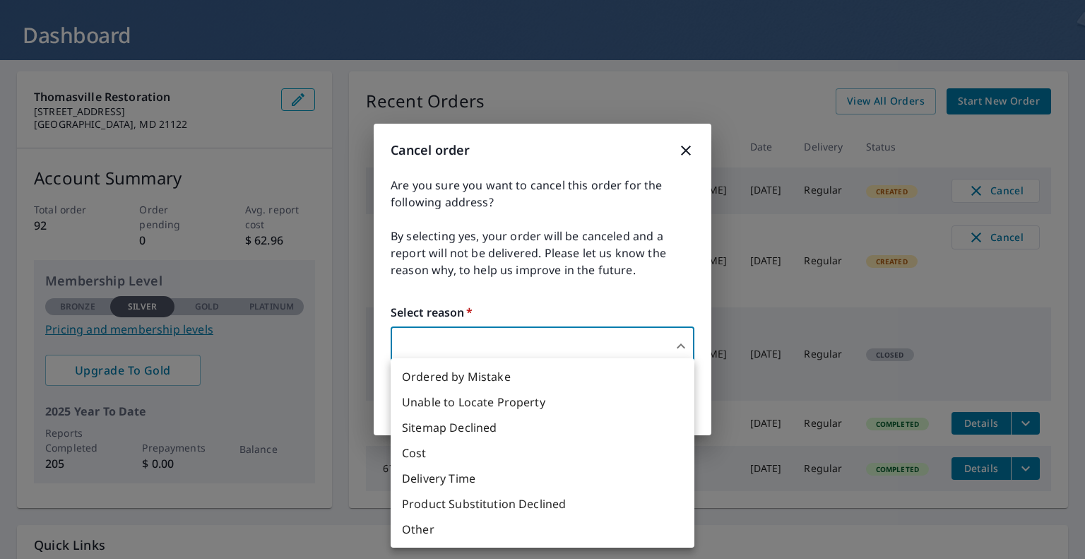
click at [579, 353] on body "JS JS Dashboard Order History Order JS Dashboard Thomasville Restoration 2904 M…" at bounding box center [542, 279] width 1085 height 559
click at [418, 451] on li "Cost" at bounding box center [543, 452] width 304 height 25
type input "33"
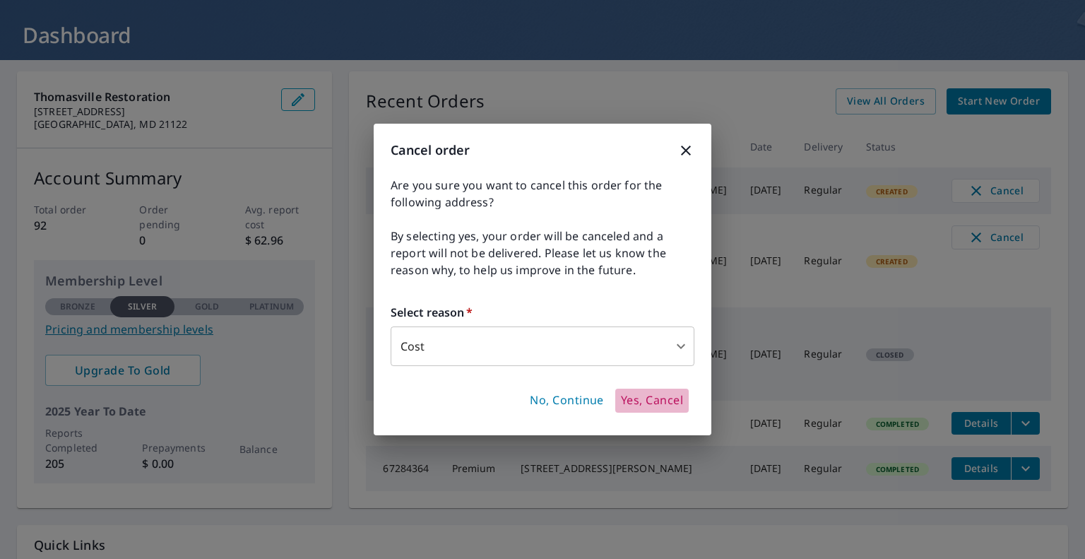
click at [645, 400] on span "Yes, Cancel" at bounding box center [652, 401] width 62 height 16
